Goal: Transaction & Acquisition: Purchase product/service

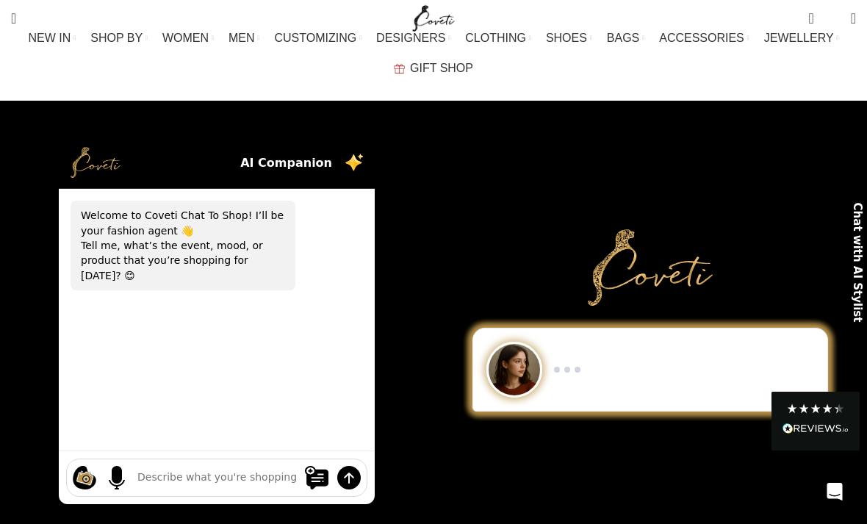
click at [376, 45] on span "DESIGNERS" at bounding box center [410, 38] width 69 height 14
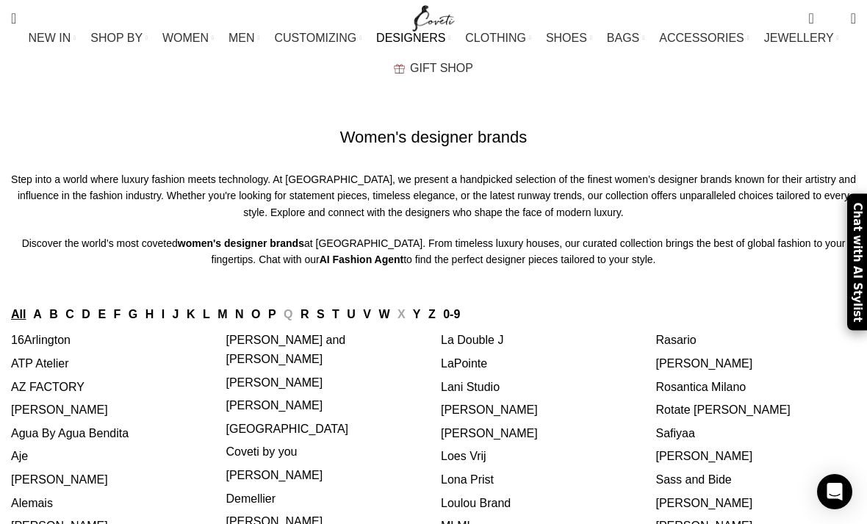
click at [436, 308] on link "Z" at bounding box center [432, 314] width 7 height 12
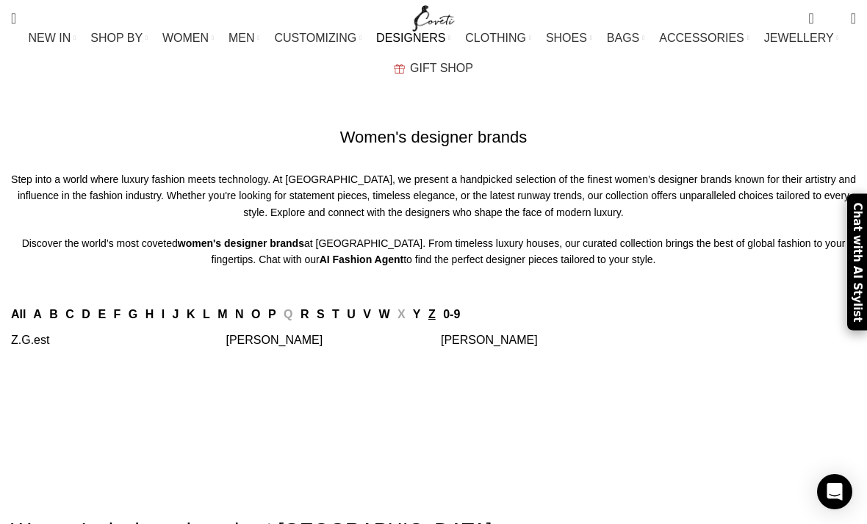
click at [261, 339] on link "[PERSON_NAME]" at bounding box center [274, 340] width 97 height 12
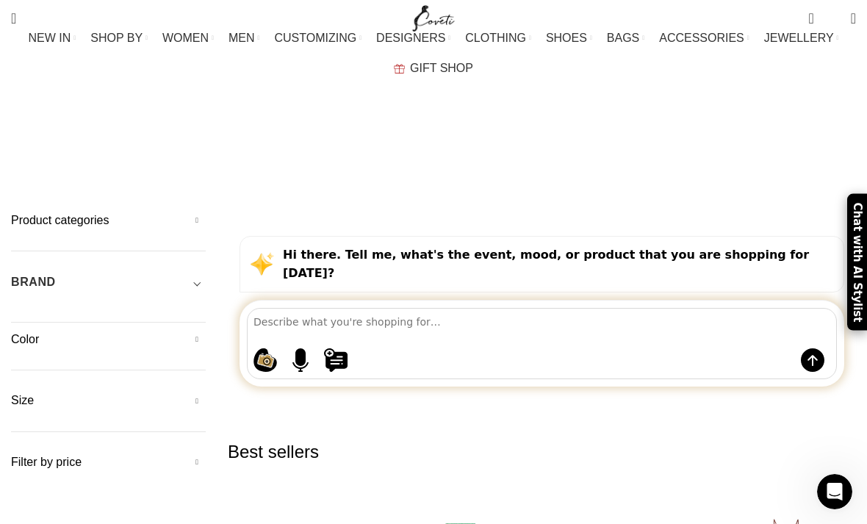
click at [77, 212] on h5 "Product categories" at bounding box center [108, 220] width 195 height 16
click at [29, 271] on link "Women" at bounding box center [99, 285] width 176 height 28
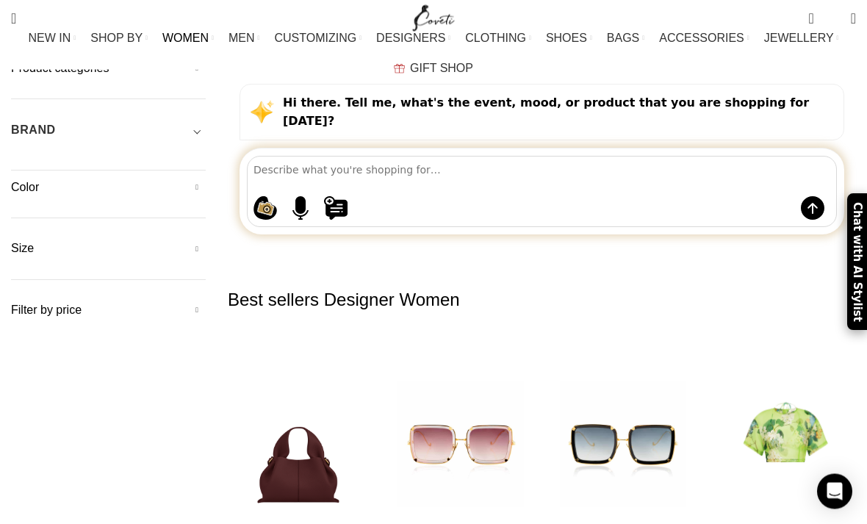
scroll to position [151, 0]
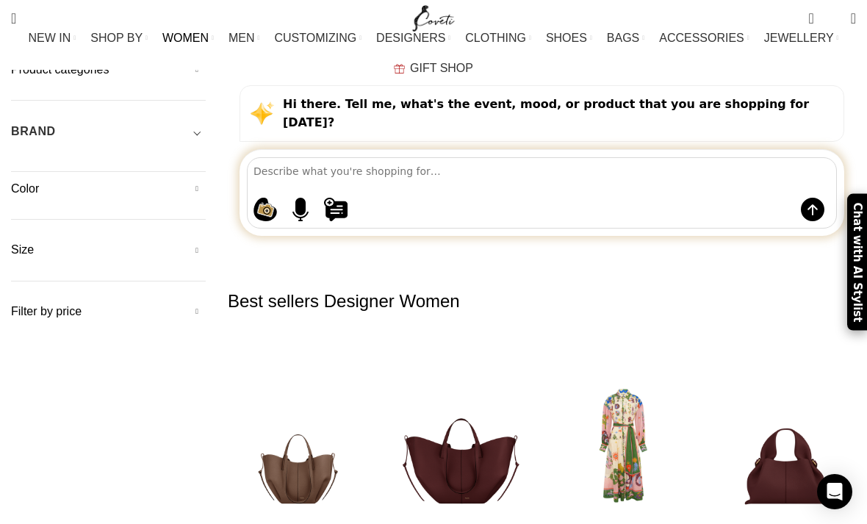
click at [46, 126] on link "All Clothing" at bounding box center [143, 125] width 195 height 25
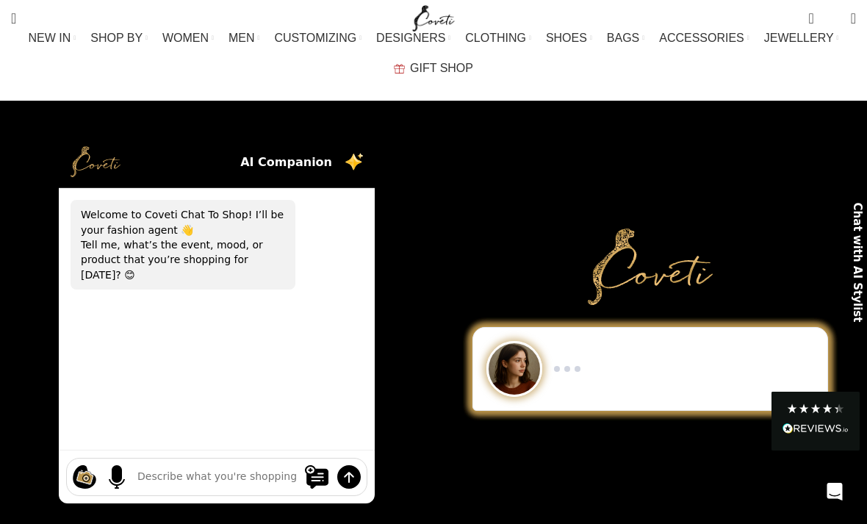
click at [55, 155] on link "All clothing" at bounding box center [120, 150] width 195 height 25
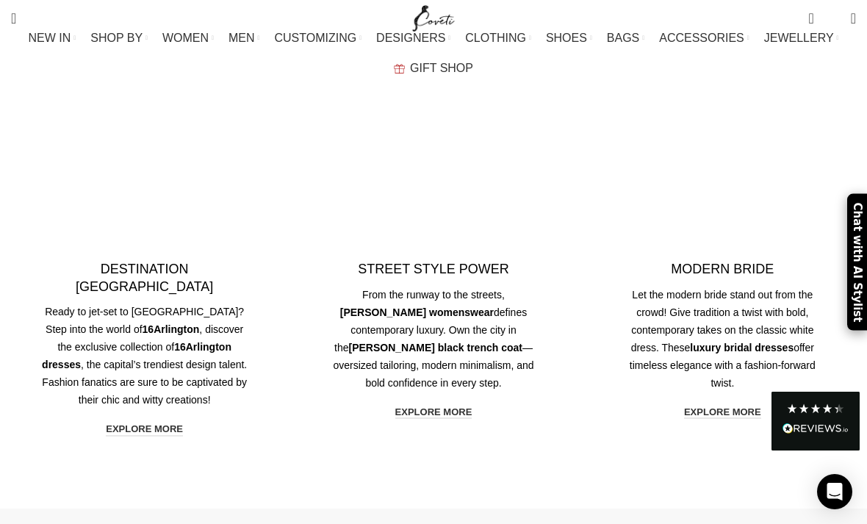
scroll to position [2742, 0]
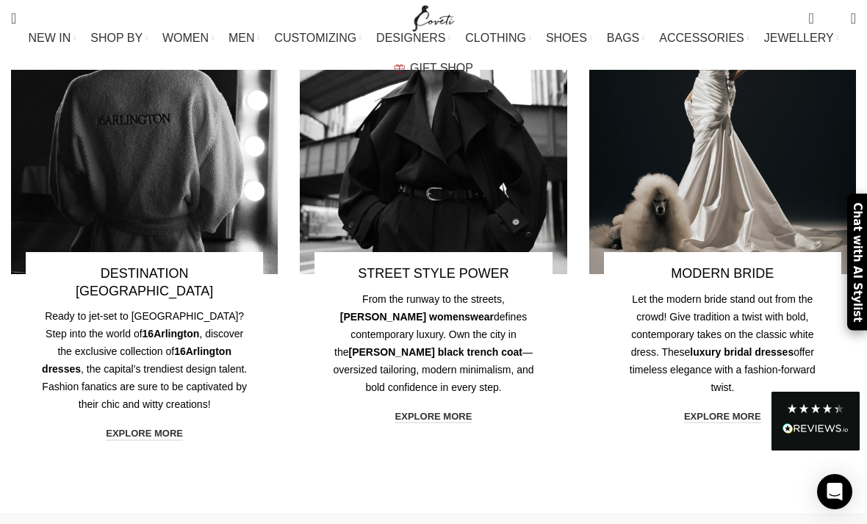
click at [54, 130] on link "All Clothing" at bounding box center [143, 125] width 195 height 25
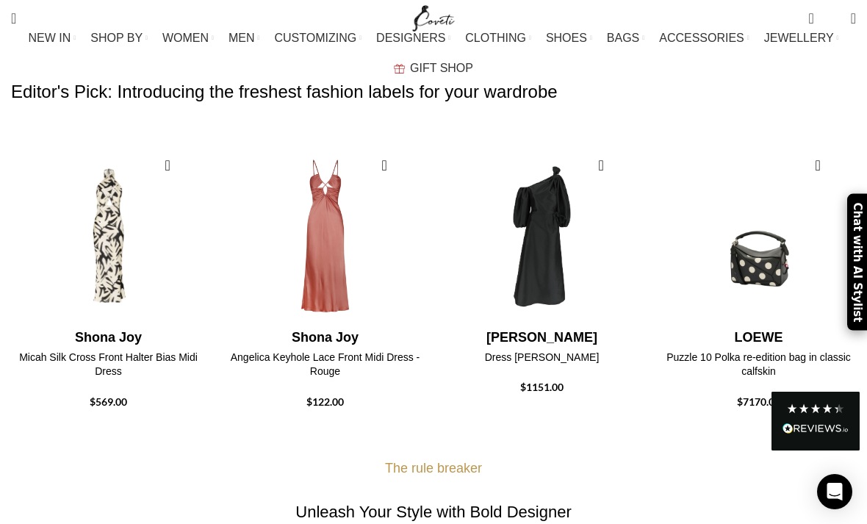
scroll to position [499, 0]
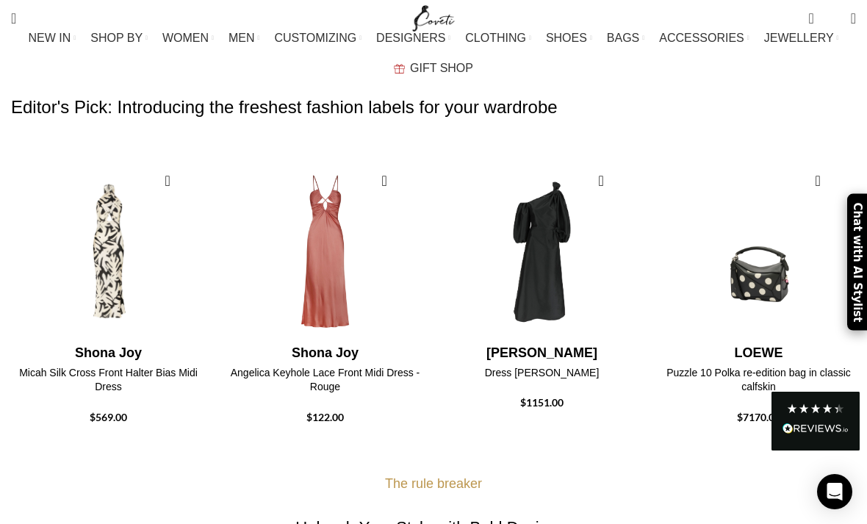
click at [33, 104] on span "CLOTHING" at bounding box center [50, 100] width 54 height 13
click at [24, 152] on link "All clothing" at bounding box center [120, 150] width 195 height 25
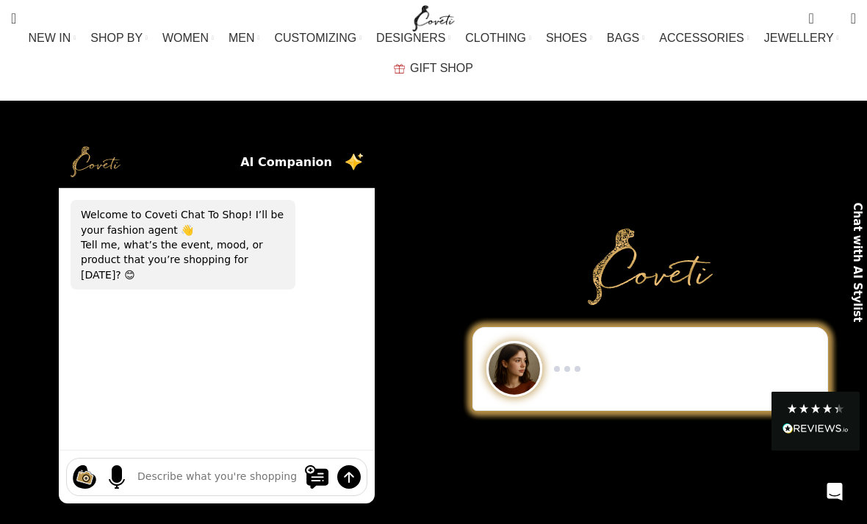
click at [376, 45] on span "DESIGNERS" at bounding box center [410, 38] width 69 height 14
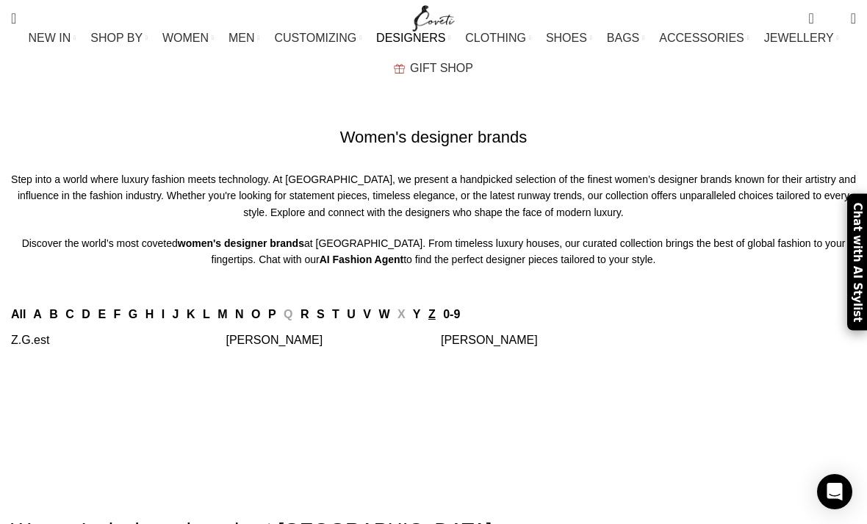
click at [254, 343] on link "[PERSON_NAME]" at bounding box center [274, 340] width 97 height 12
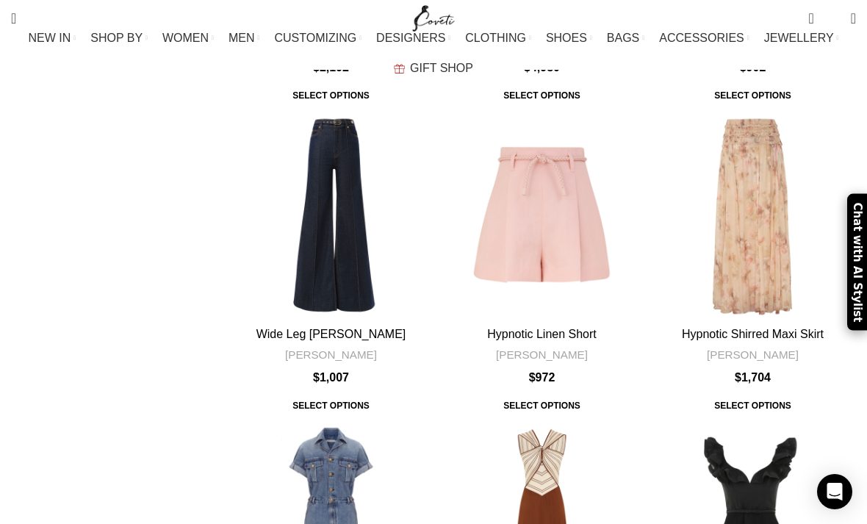
scroll to position [5048, 0]
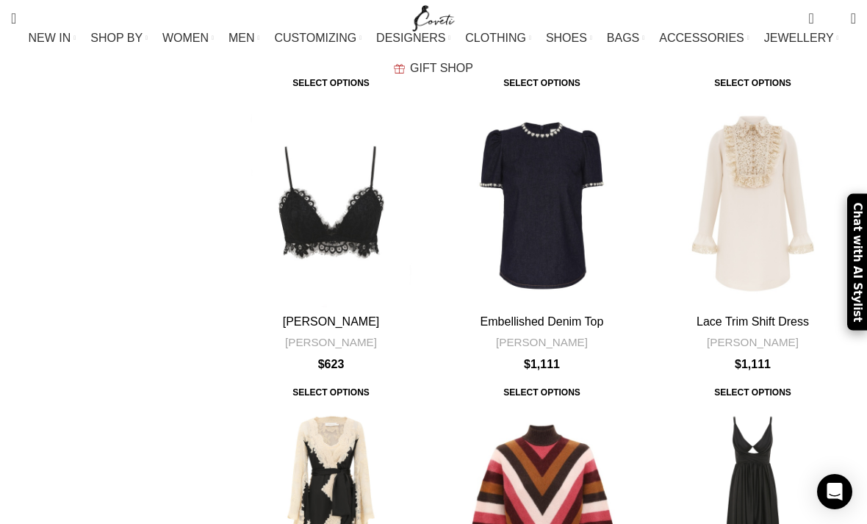
scroll to position [4486, 0]
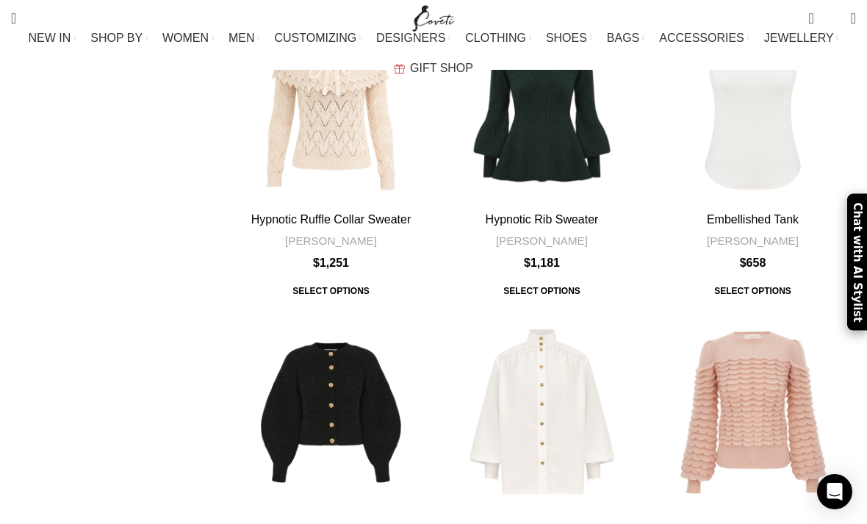
scroll to position [4313, 0]
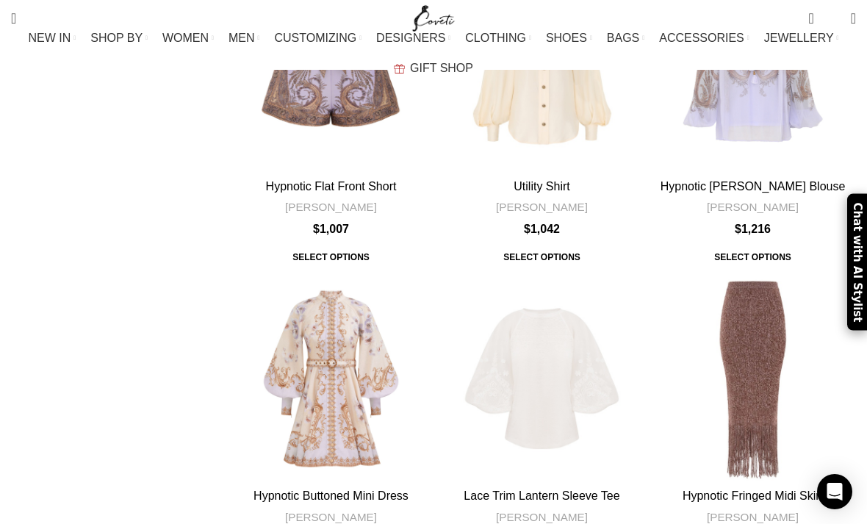
scroll to position [4356, 0]
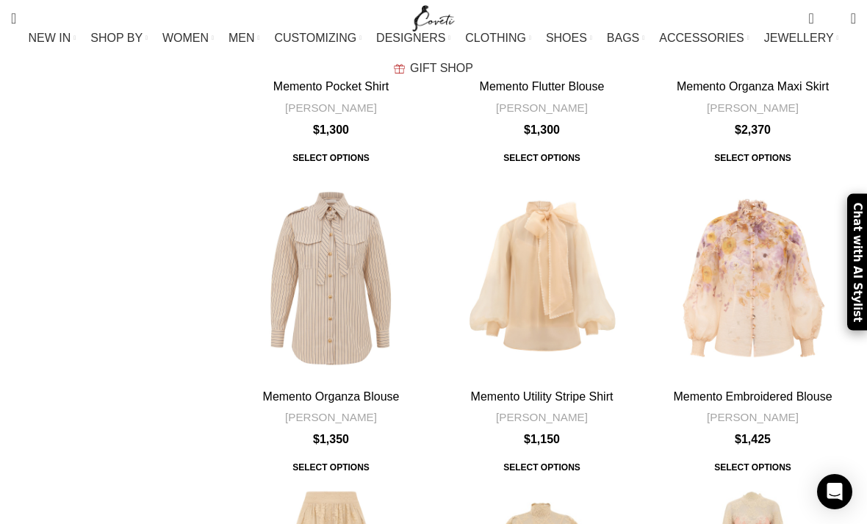
scroll to position [4442, 0]
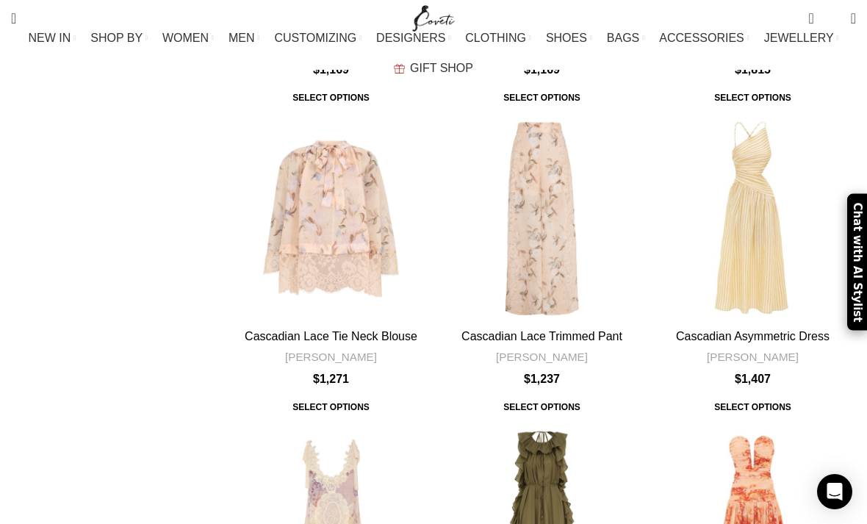
scroll to position [4499, 0]
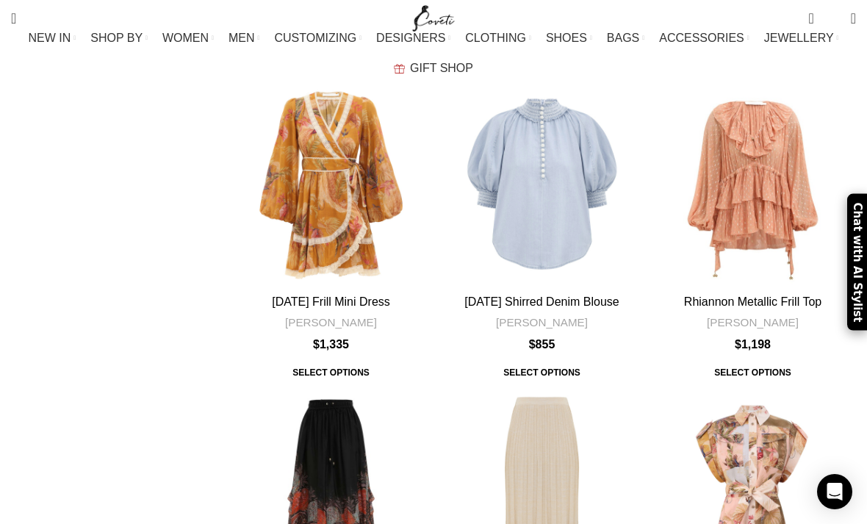
scroll to position [4570, 0]
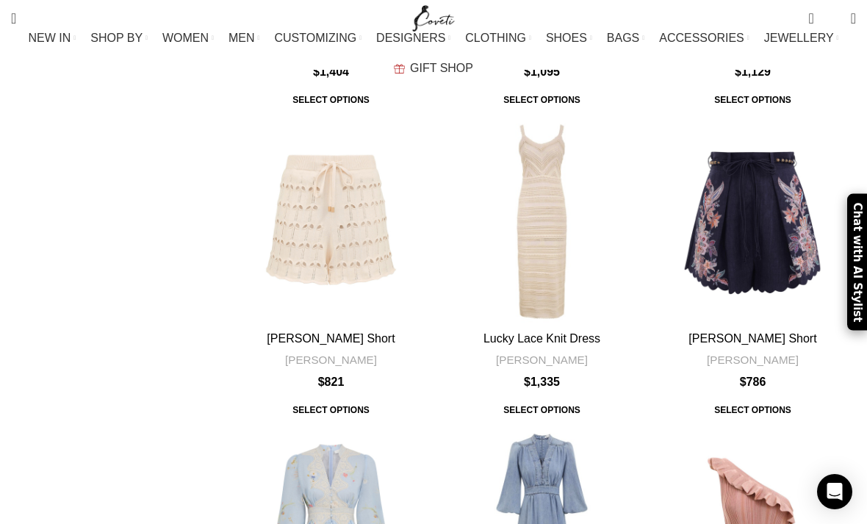
scroll to position [4534, 0]
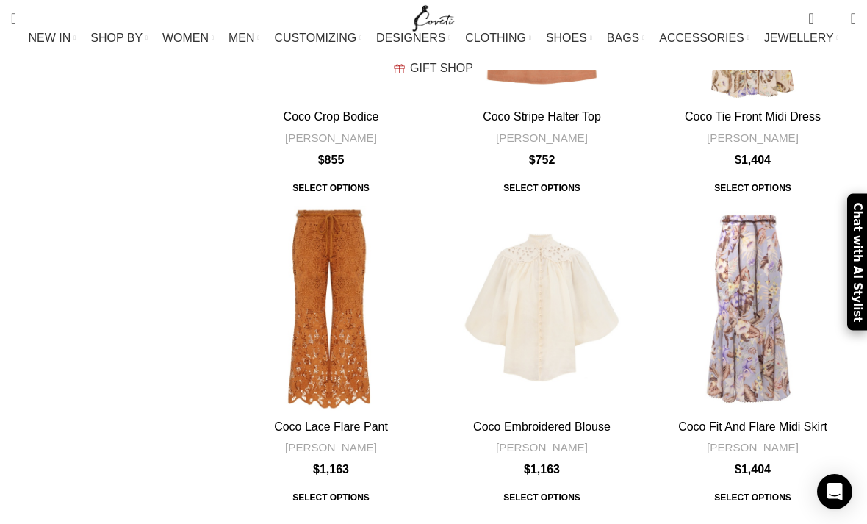
scroll to position [4408, 0]
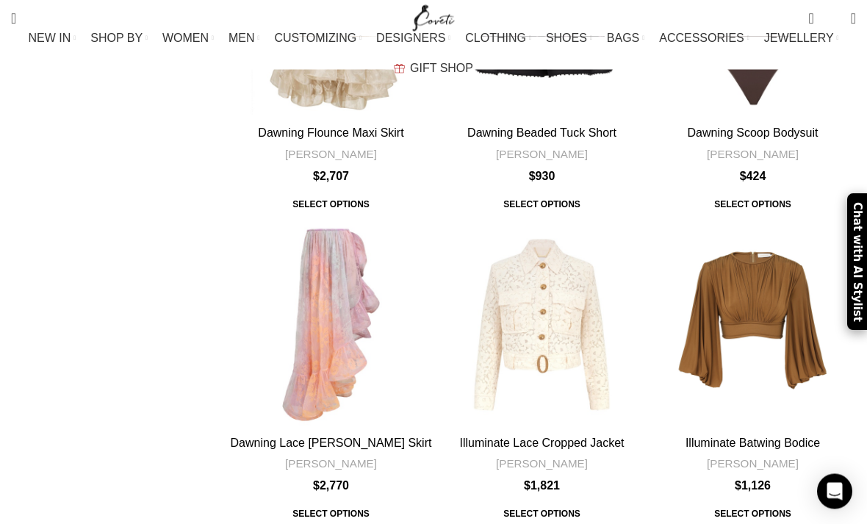
scroll to position [4379, 0]
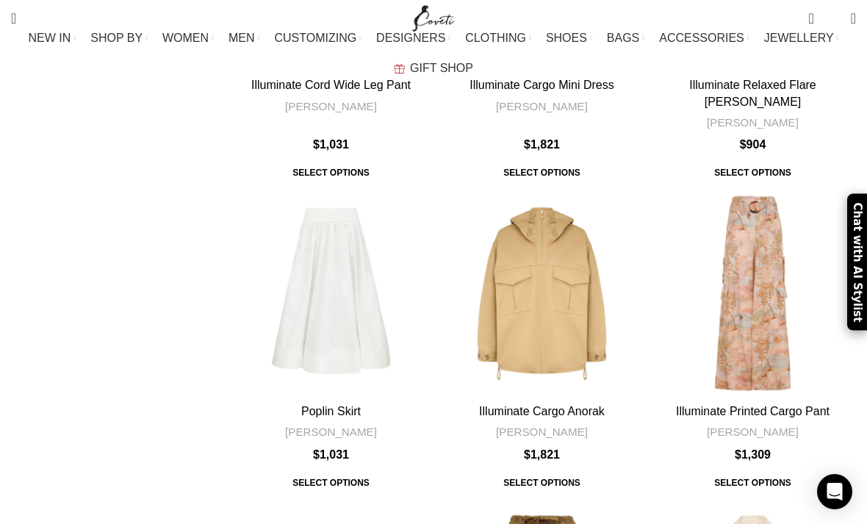
scroll to position [3860, 0]
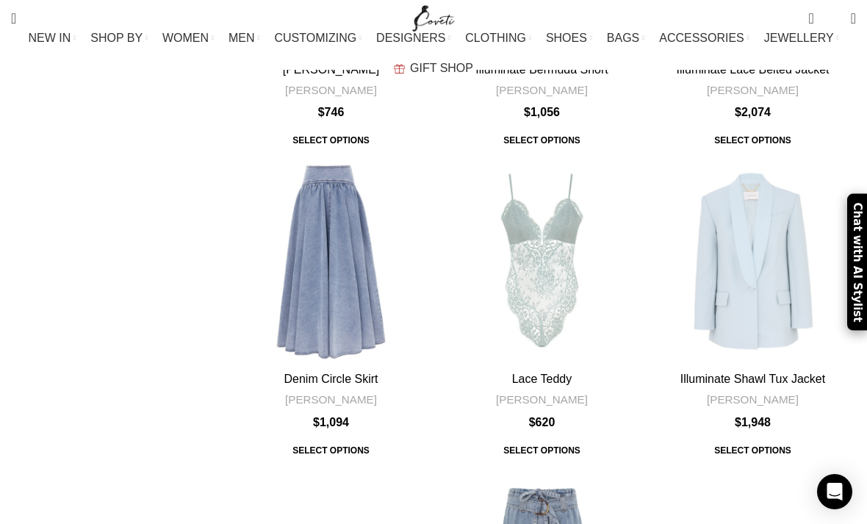
scroll to position [4514, 0]
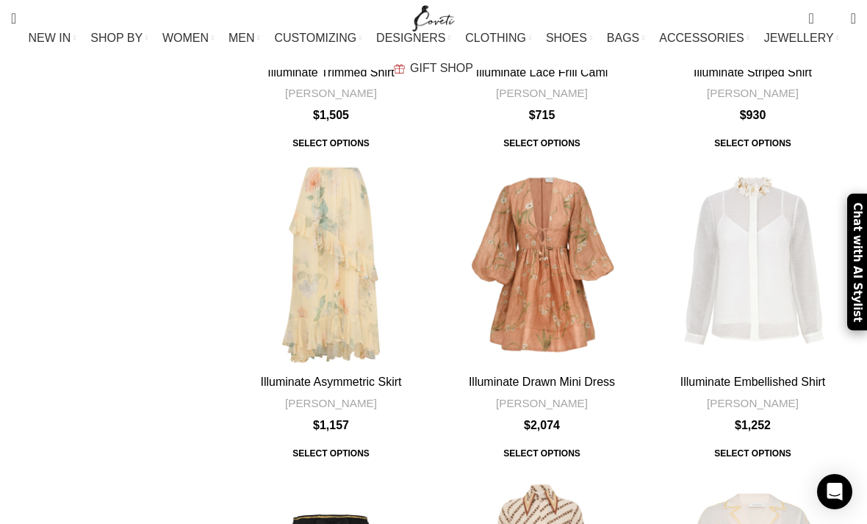
scroll to position [4434, 0]
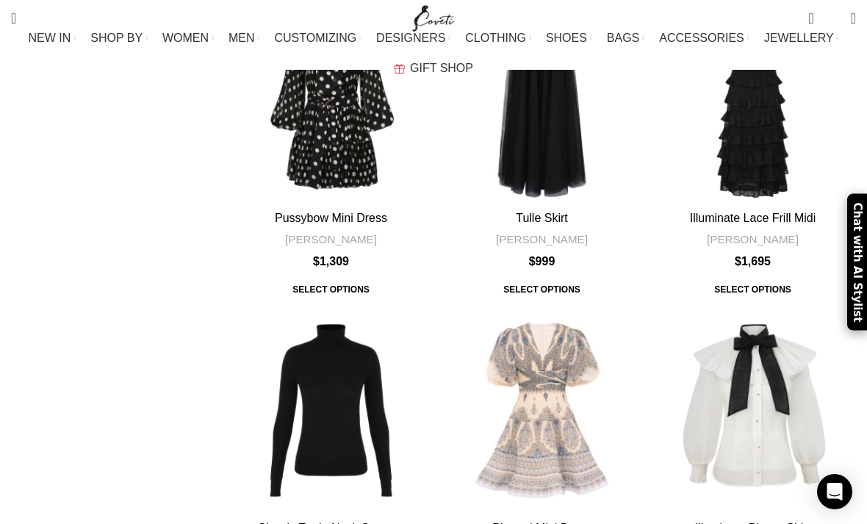
scroll to position [4315, 0]
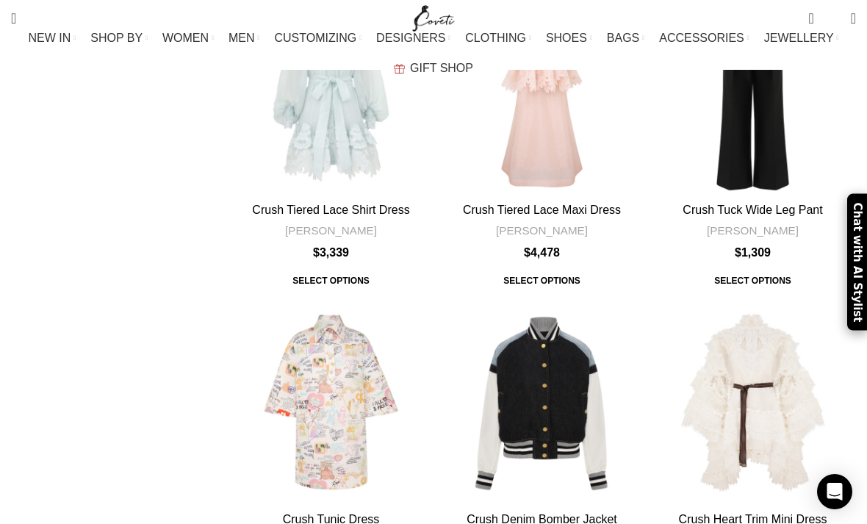
scroll to position [4353, 0]
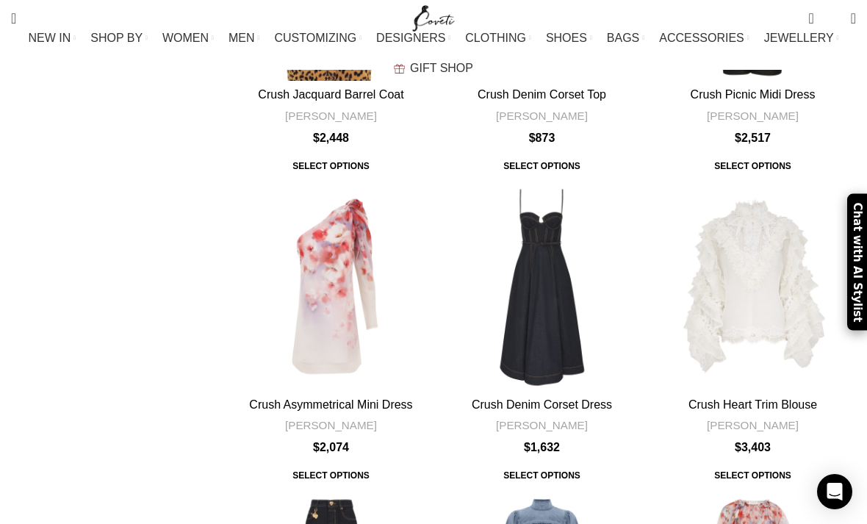
scroll to position [4431, 0]
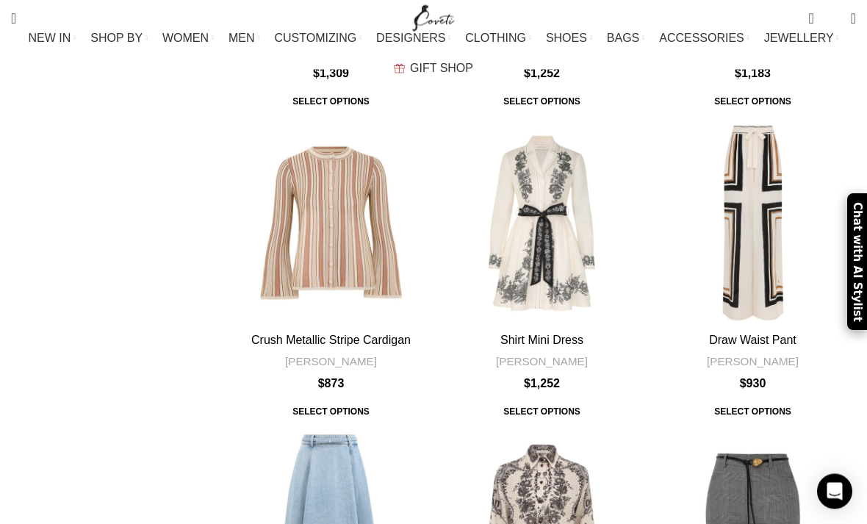
scroll to position [4442, 0]
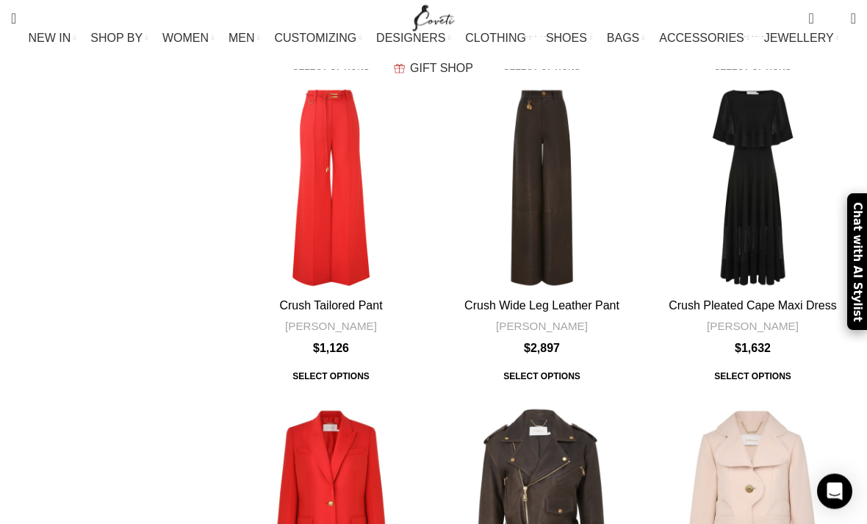
scroll to position [4501, 0]
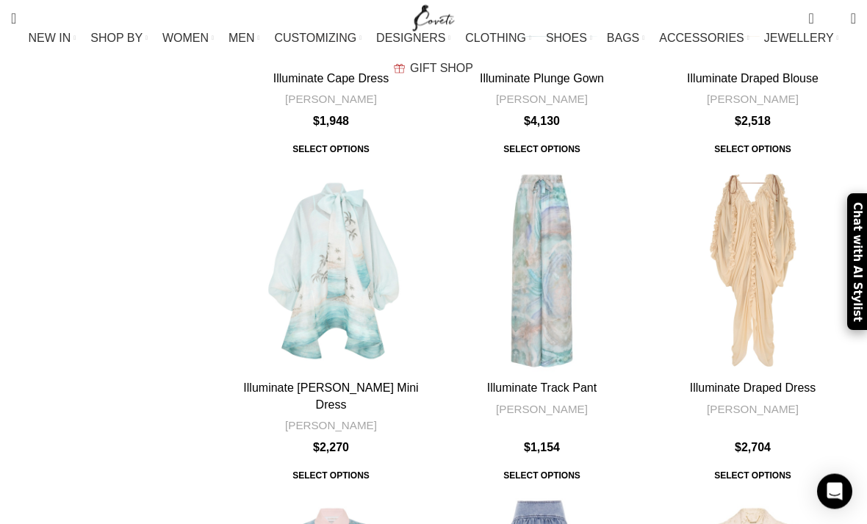
scroll to position [4473, 0]
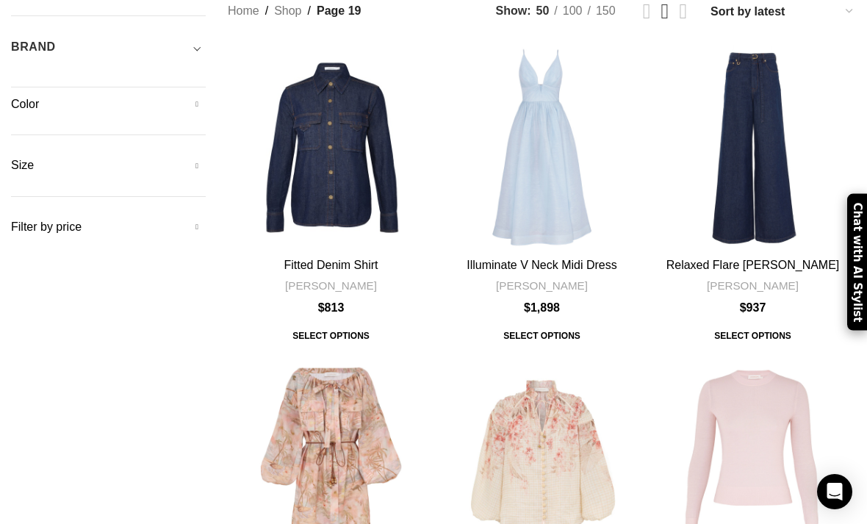
scroll to position [470, 0]
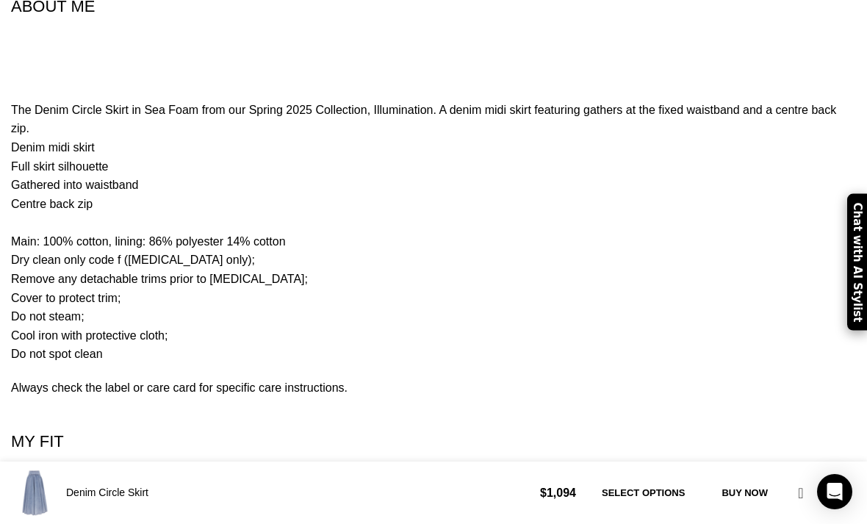
scroll to position [1417, 0]
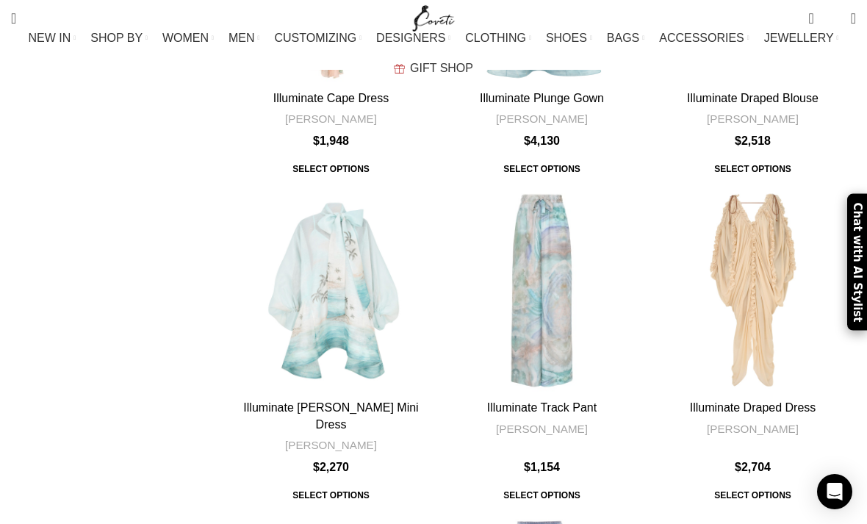
scroll to position [5003, 0]
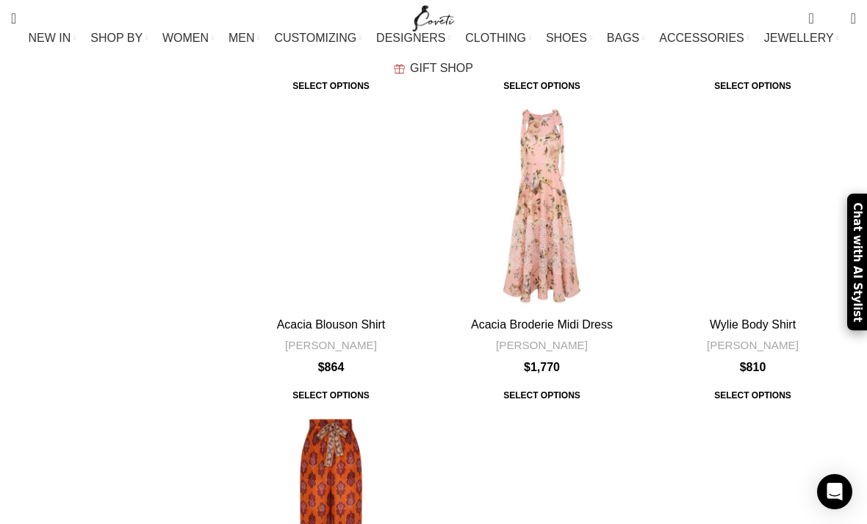
scroll to position [4463, 0]
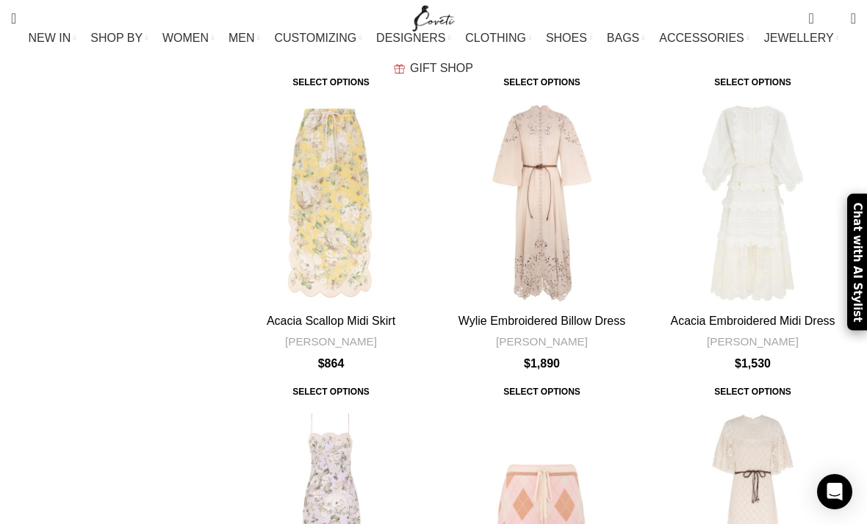
scroll to position [4513, 0]
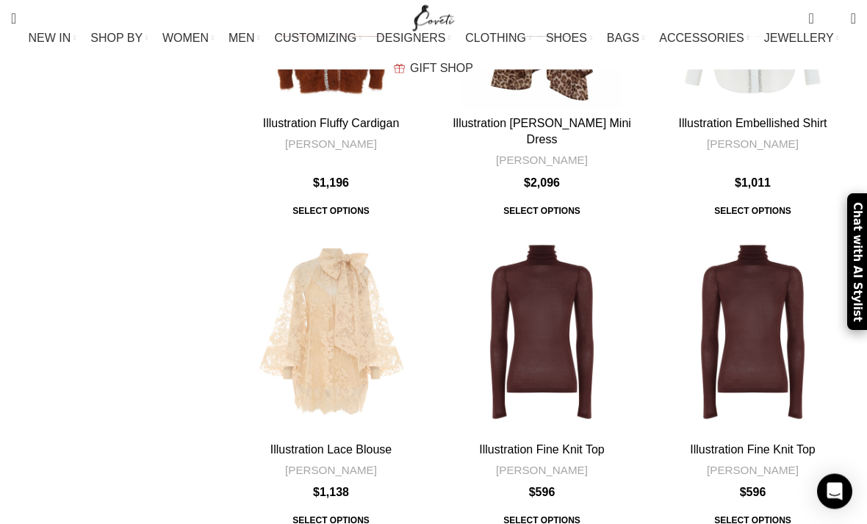
scroll to position [4450, 0]
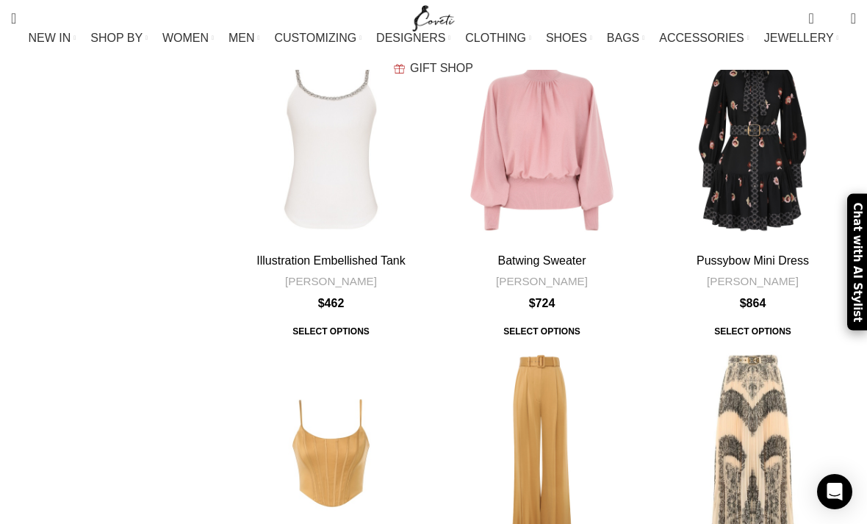
scroll to position [4540, 0]
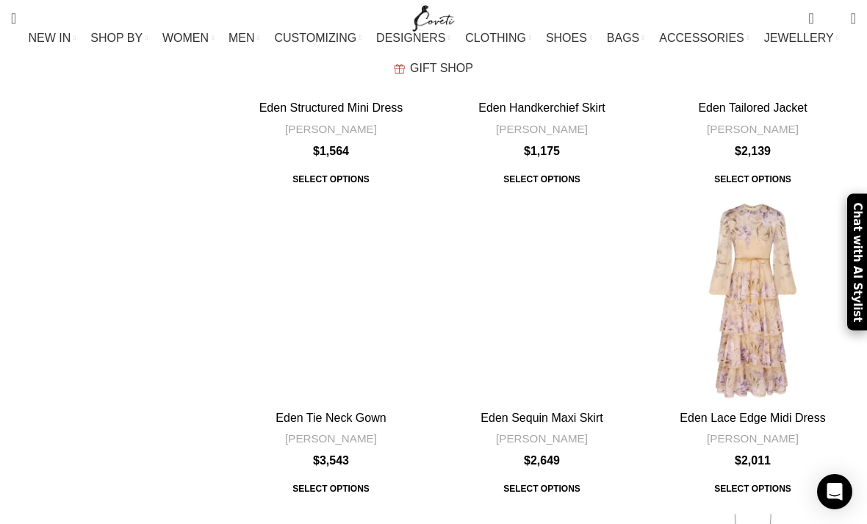
scroll to position [4444, 0]
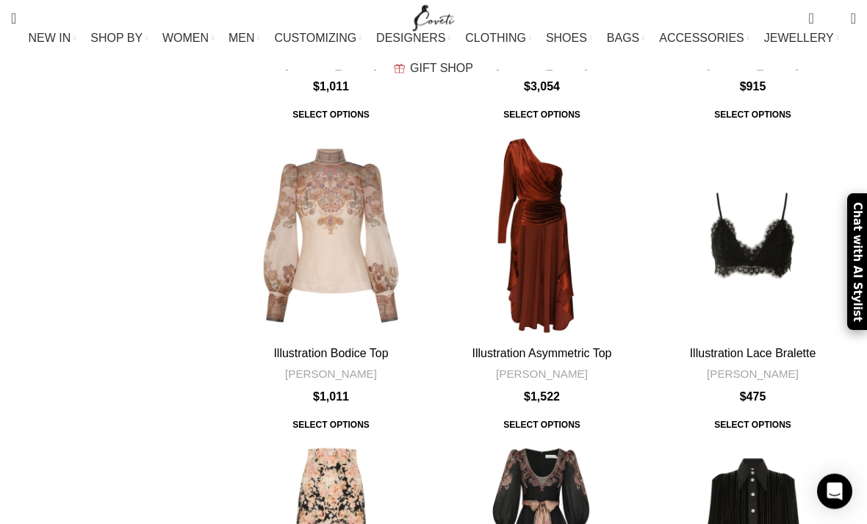
scroll to position [5026, 0]
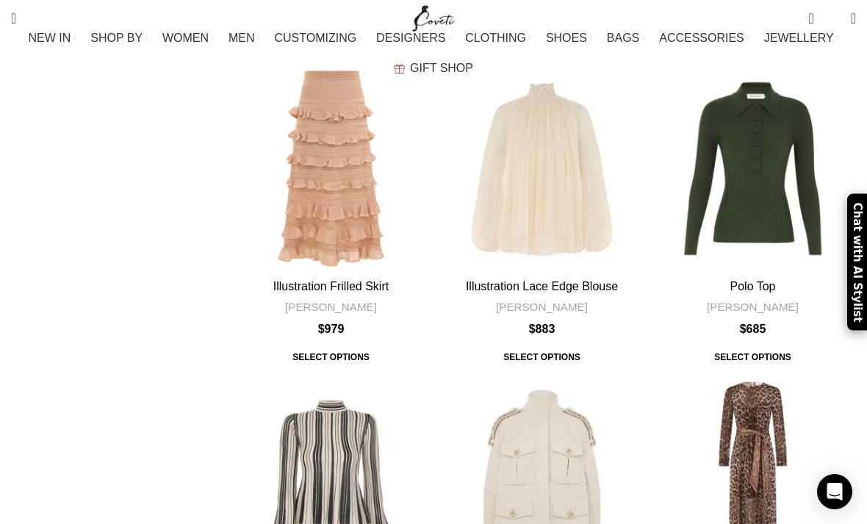
scroll to position [4556, 0]
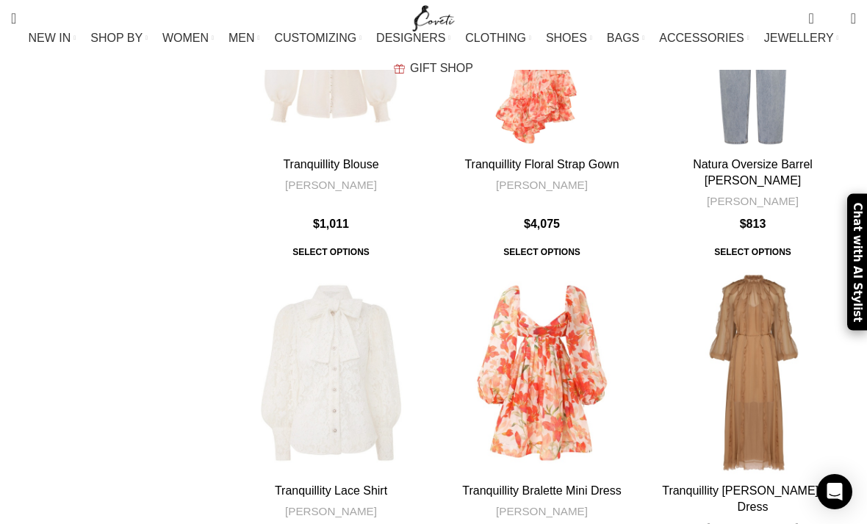
scroll to position [4386, 0]
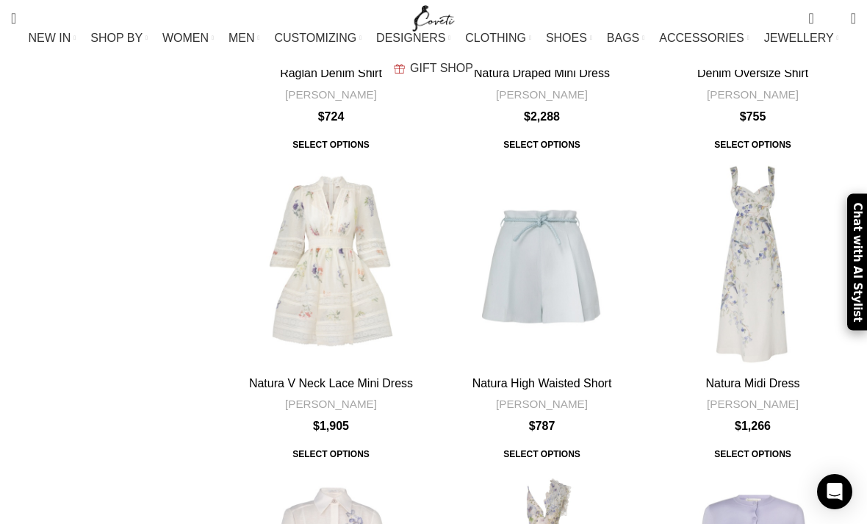
scroll to position [4454, 0]
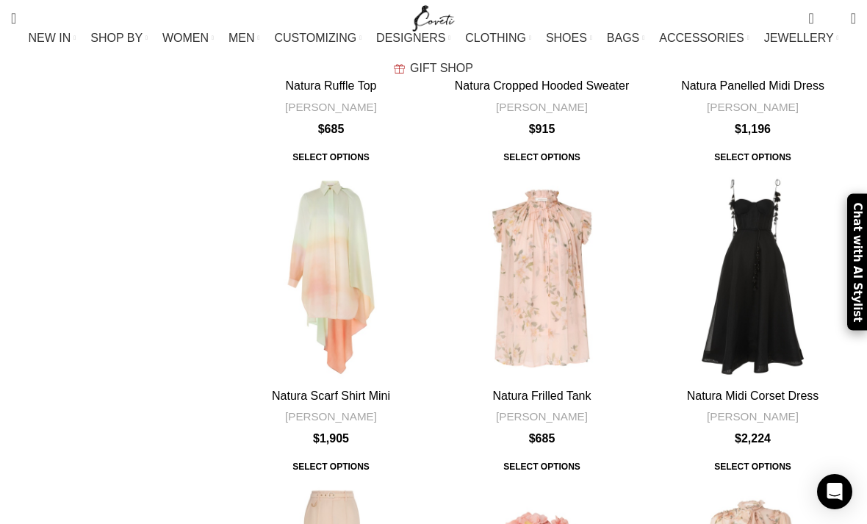
scroll to position [4442, 0]
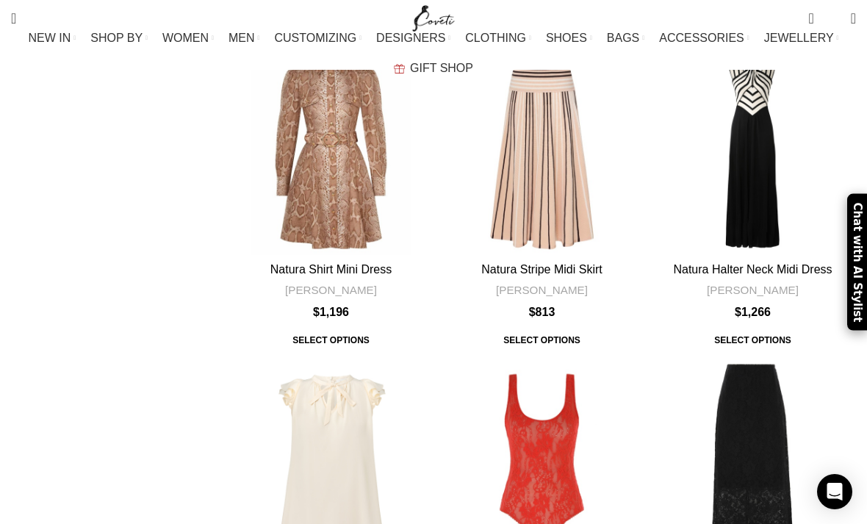
scroll to position [4565, 0]
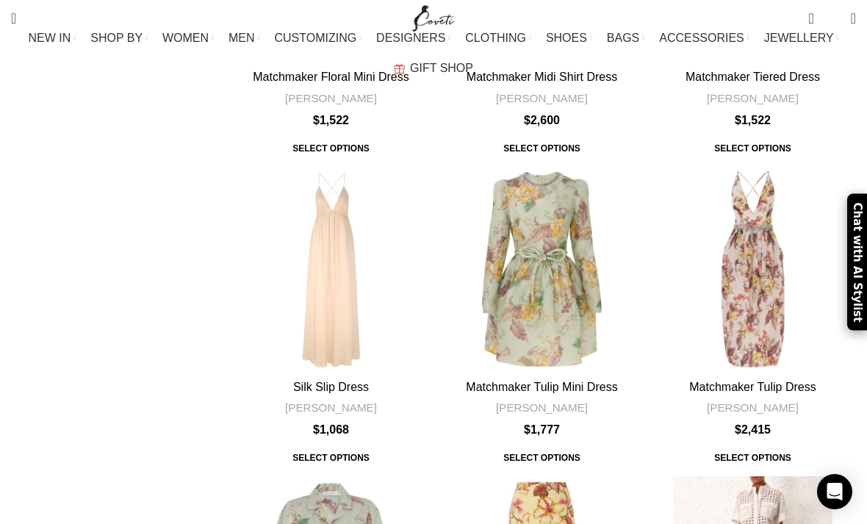
scroll to position [4448, 0]
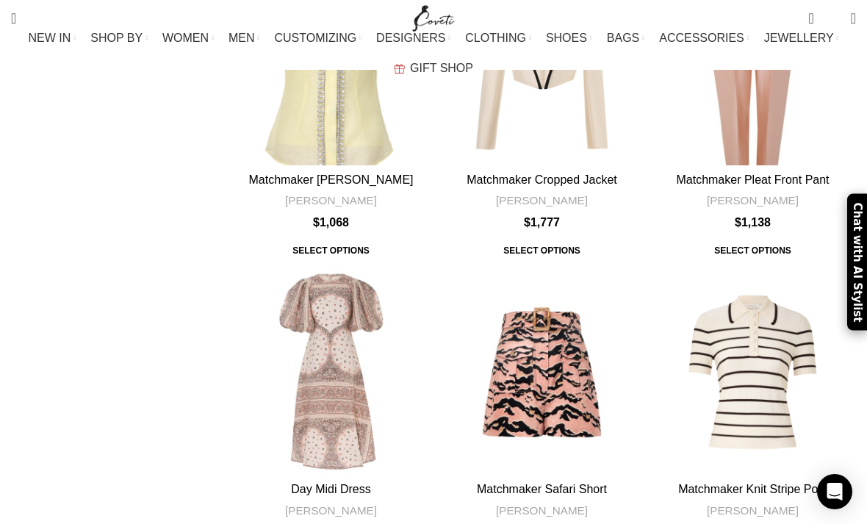
scroll to position [4361, 0]
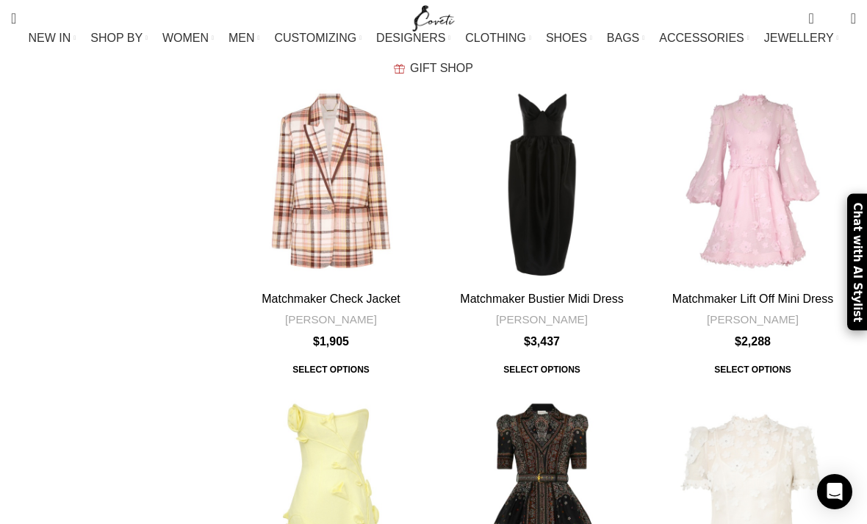
scroll to position [4539, 0]
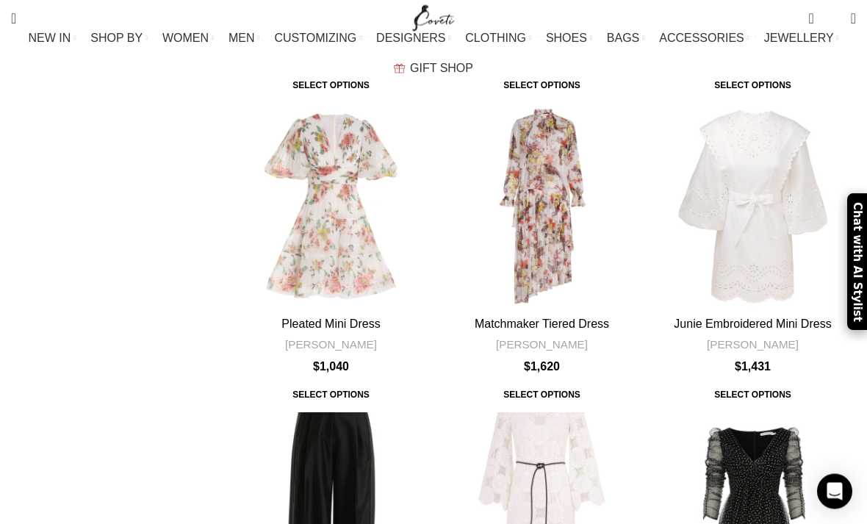
scroll to position [4526, 0]
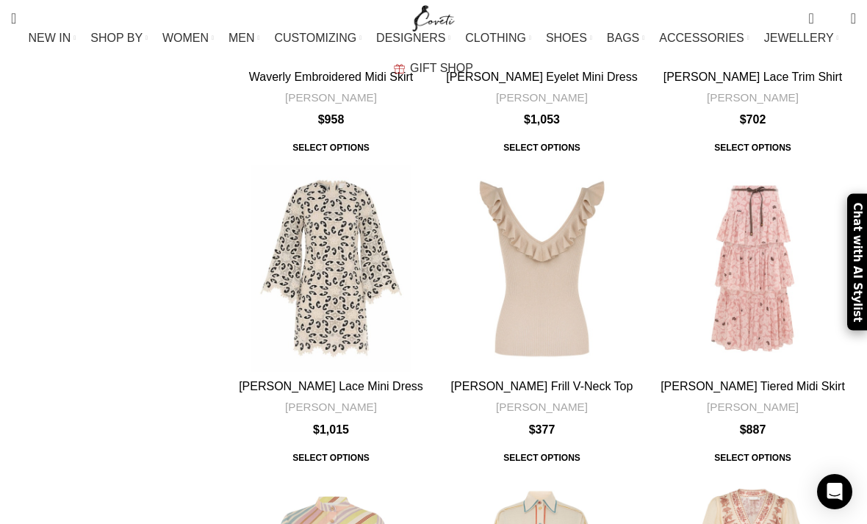
scroll to position [4491, 0]
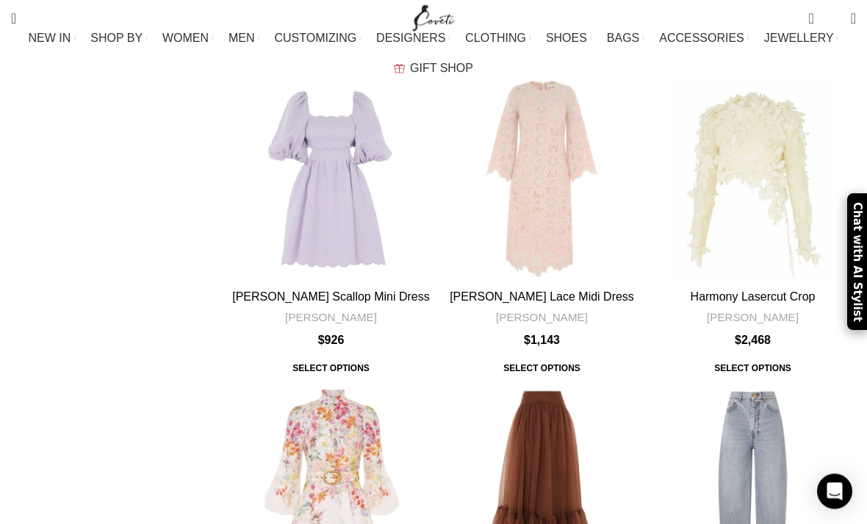
scroll to position [4523, 0]
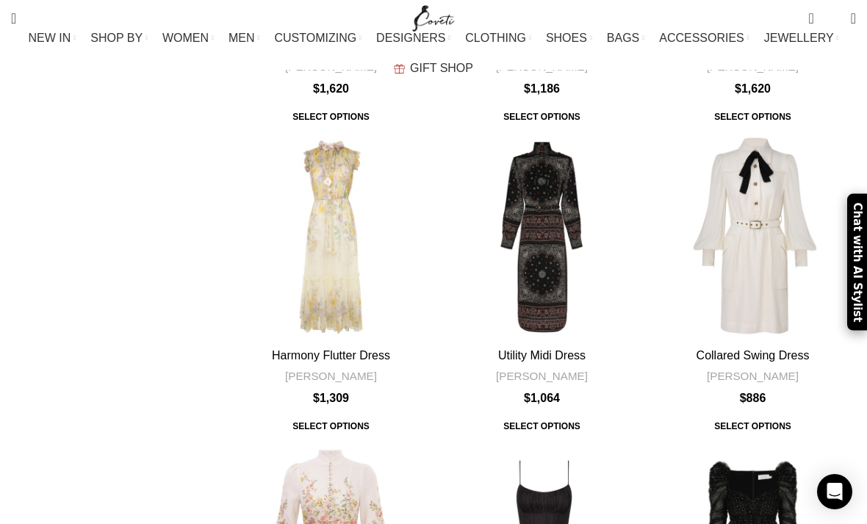
scroll to position [4484, 0]
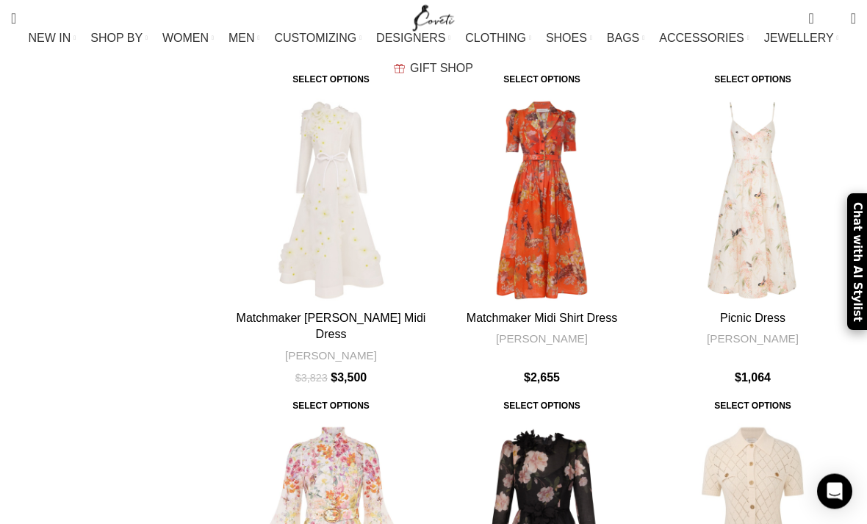
scroll to position [4437, 0]
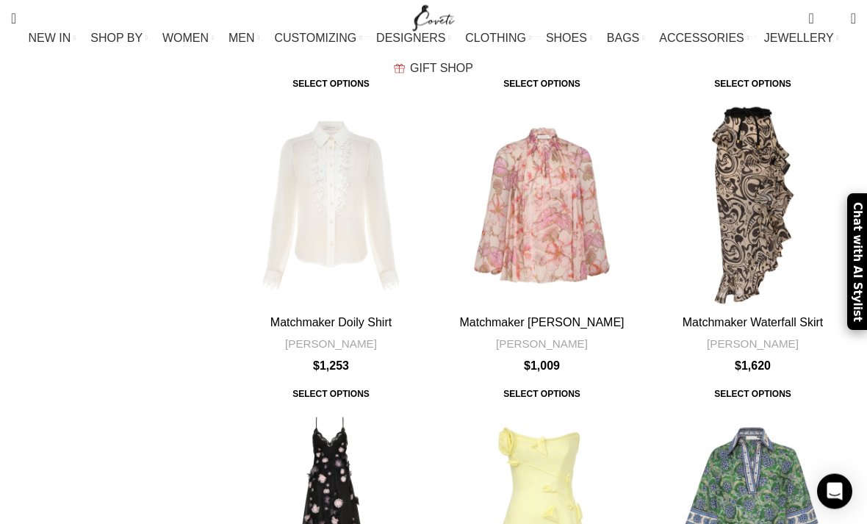
scroll to position [4525, 0]
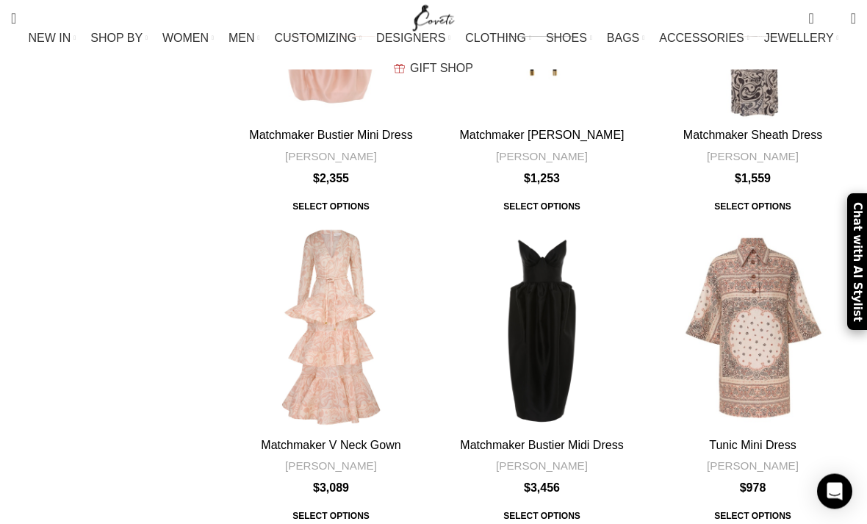
scroll to position [4388, 0]
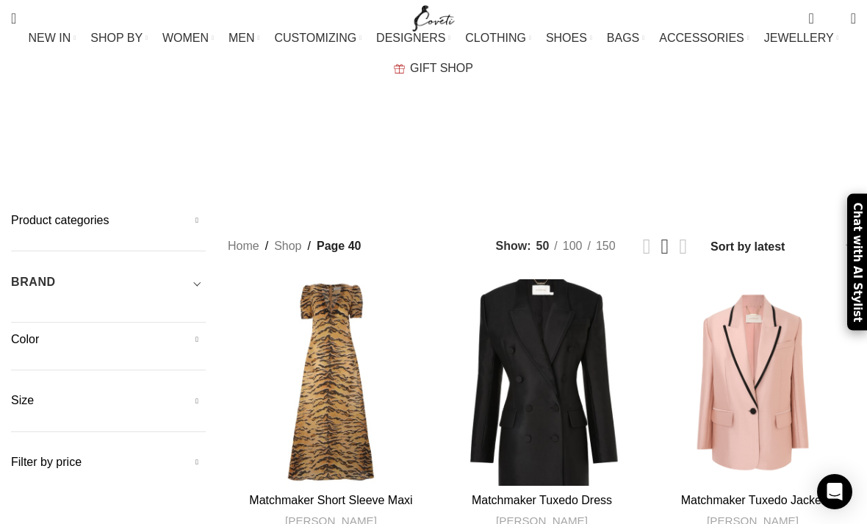
click at [65, 79] on input "Search" at bounding box center [114, 80] width 221 height 51
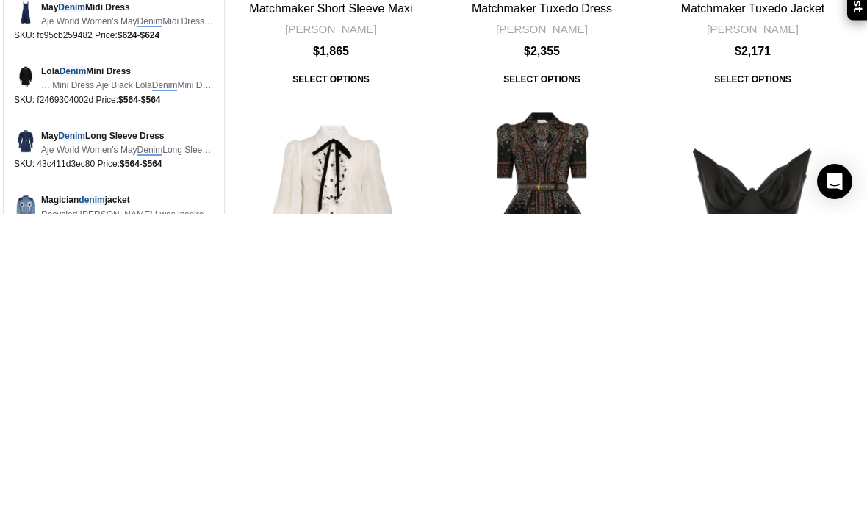
scroll to position [234, 0]
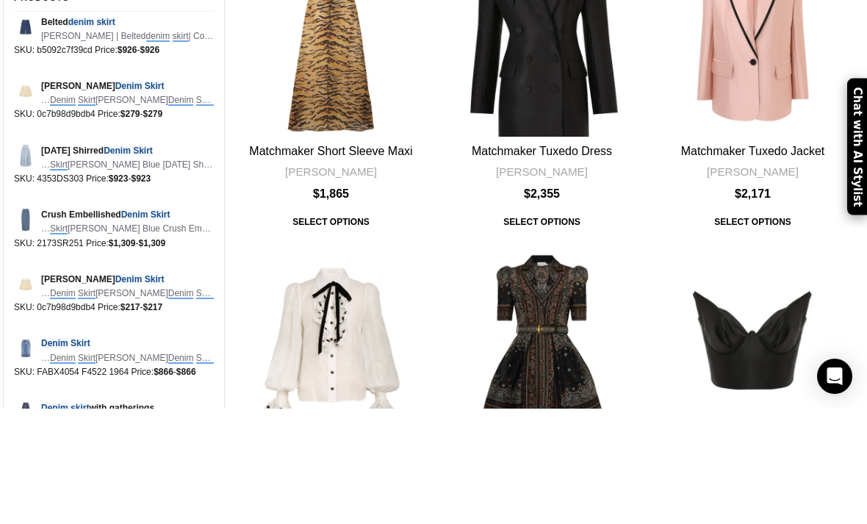
type input "Denim skirt"
click at [207, 48] on button "Search" at bounding box center [207, 73] width 34 height 51
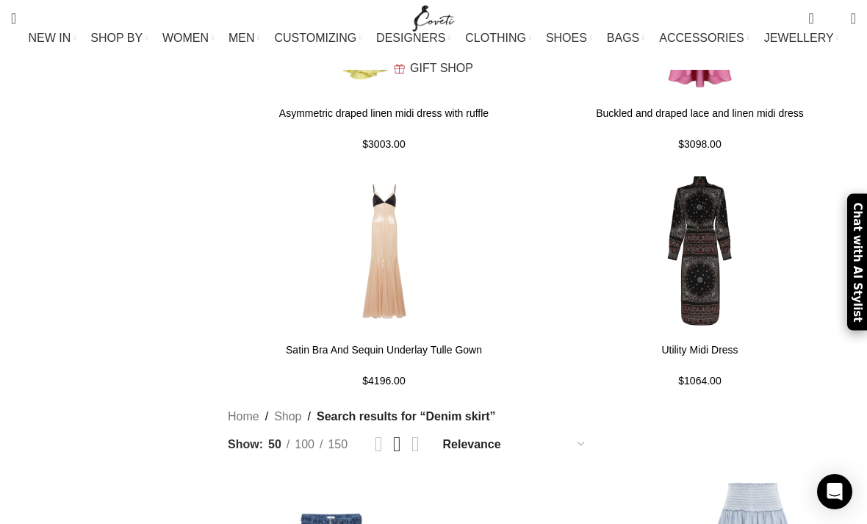
scroll to position [3558, 0]
click at [420, 434] on link "Grid view 4" at bounding box center [416, 444] width 8 height 21
click at [588, 434] on select "Relevance Sort by popularity Sort by average rating Sort by latest Sort by pric…" at bounding box center [514, 444] width 147 height 21
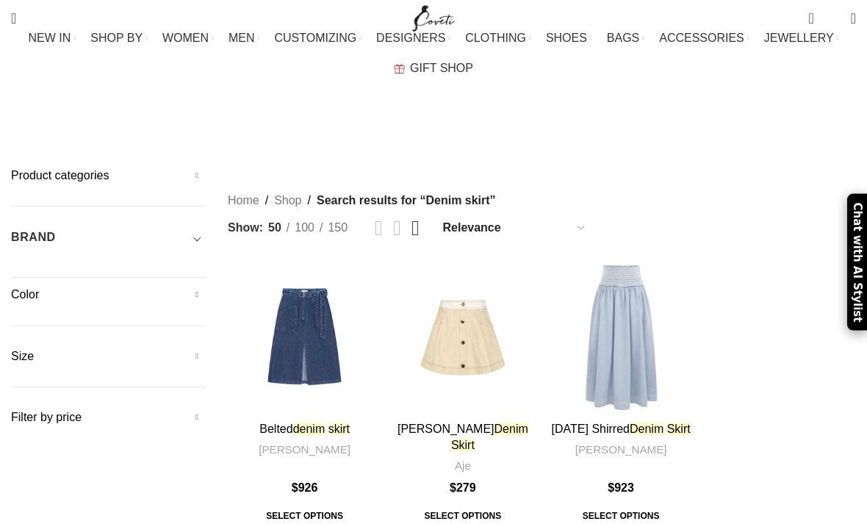
click at [588, 217] on select "Relevance Sort by popularity Sort by average rating Sort by latest Sort by pric…" at bounding box center [514, 227] width 147 height 21
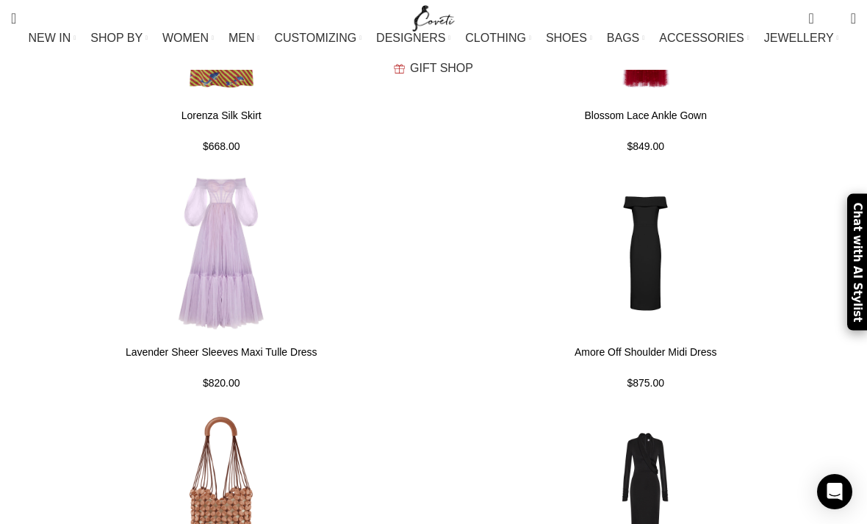
scroll to position [4733, 0]
